Goal: Information Seeking & Learning: Learn about a topic

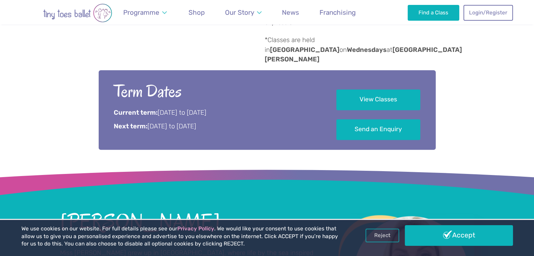
scroll to position [449, 0]
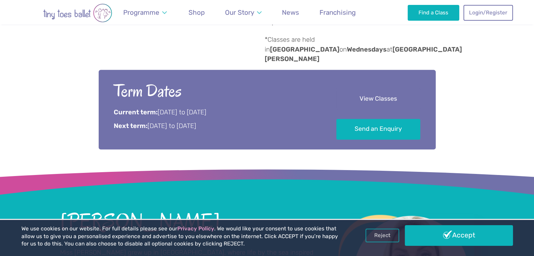
click at [371, 89] on link "View Classes" at bounding box center [378, 99] width 84 height 21
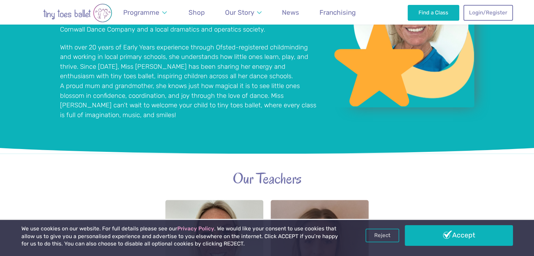
scroll to position [658, 0]
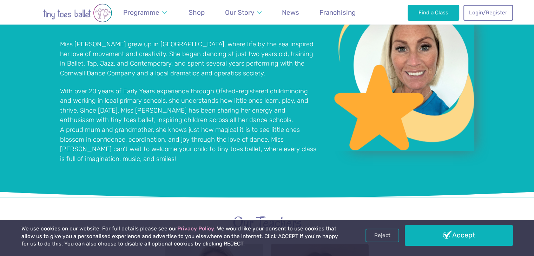
click at [35, 44] on div "Emma Youlden Miss Emma grew up in Cornwall, where life by the sea inspired her …" at bounding box center [267, 78] width 534 height 240
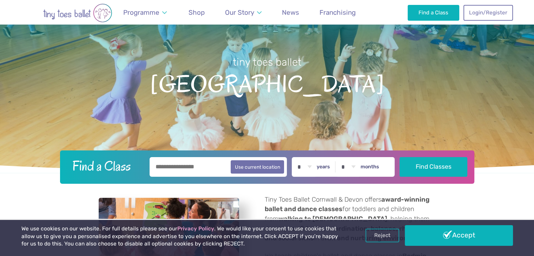
scroll to position [55, 0]
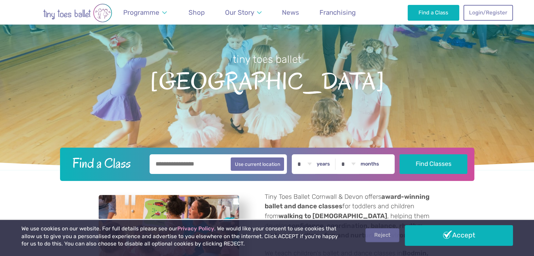
click at [385, 236] on link "Reject" at bounding box center [382, 235] width 34 height 13
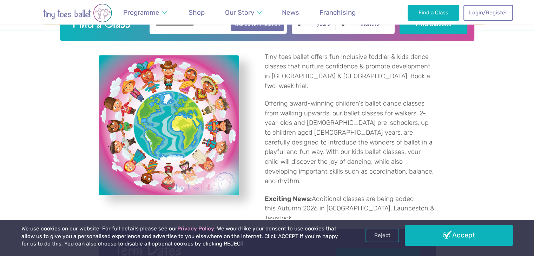
scroll to position [195, 0]
click at [386, 237] on link "Reject" at bounding box center [382, 235] width 34 height 13
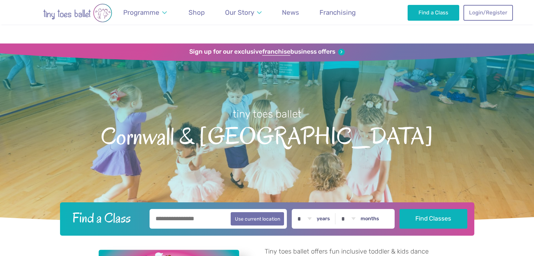
scroll to position [195, 0]
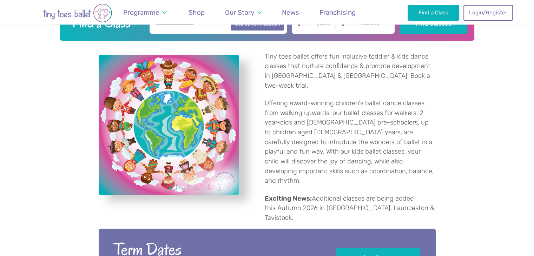
click at [469, 96] on div "Tiny toes ballet offers fun inclusive toddler & kids dance classes that nurture…" at bounding box center [267, 138] width 534 height 194
click at [0, 120] on div "Tiny toes ballet offers fun inclusive toddler & kids dance classes that nurture…" at bounding box center [267, 138] width 534 height 194
click at [505, 105] on div "Tiny toes ballet offers fun inclusive toddler & kids dance classes that nurture…" at bounding box center [267, 138] width 534 height 194
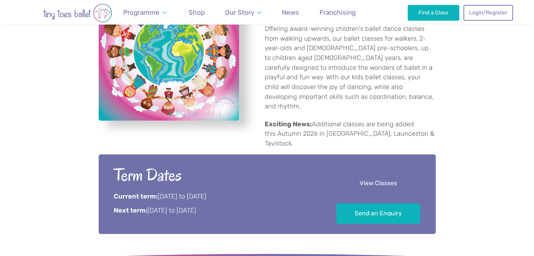
scroll to position [270, 0]
click at [376, 173] on link "View Classes" at bounding box center [378, 183] width 84 height 21
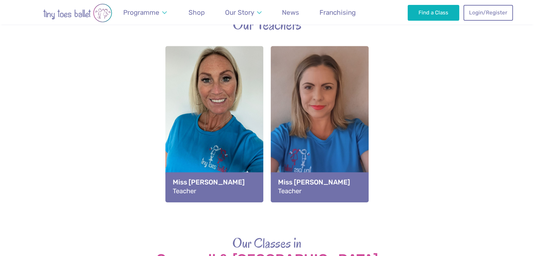
scroll to position [754, 0]
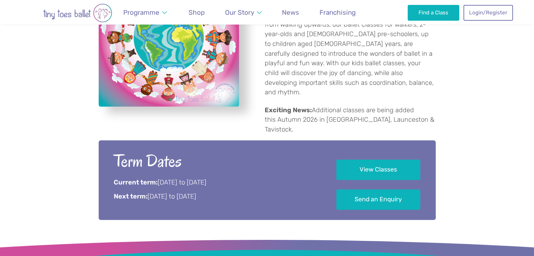
scroll to position [286, 0]
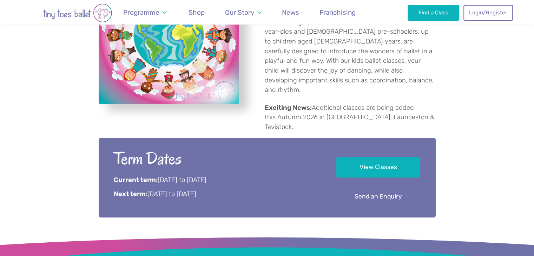
click at [367, 187] on link "Send an Enquiry" at bounding box center [378, 197] width 84 height 21
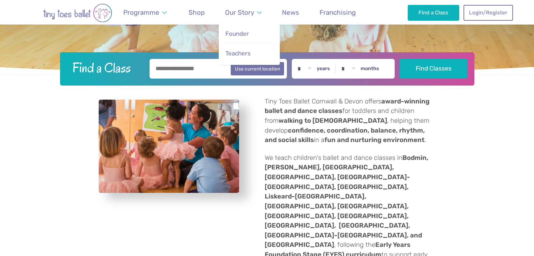
scroll to position [151, 0]
